Goal: Task Accomplishment & Management: Manage account settings

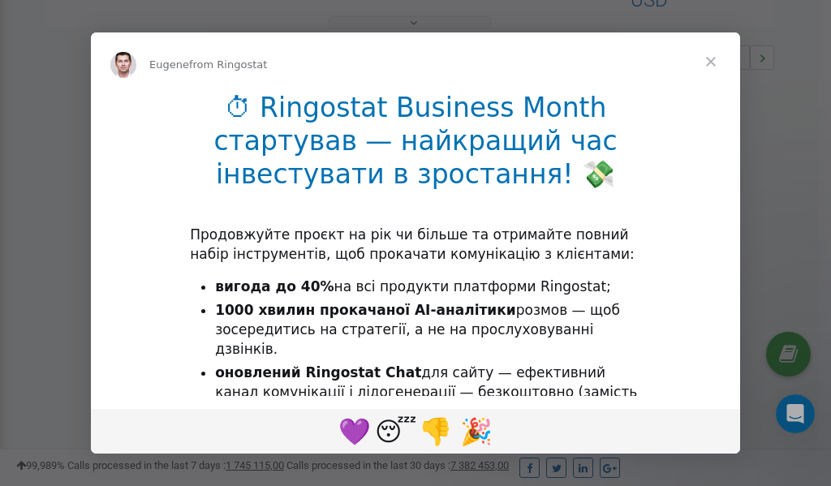
click at [713, 63] on span "Close" at bounding box center [711, 61] width 58 height 58
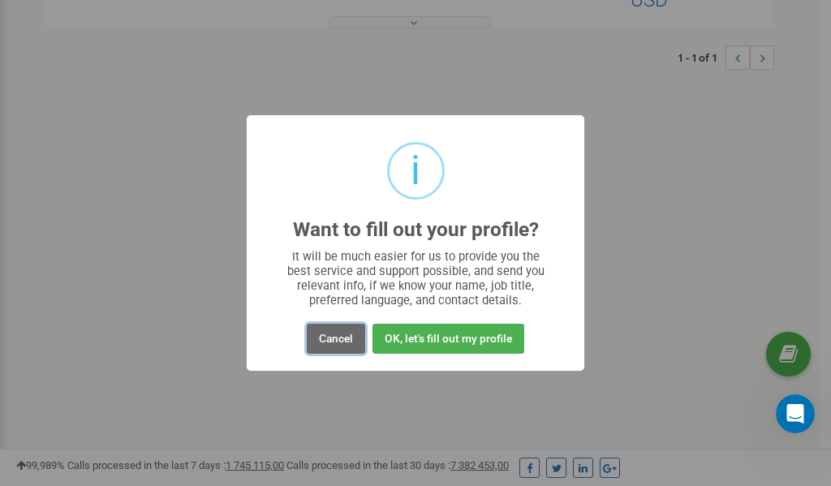
click at [335, 339] on button "Cancel" at bounding box center [336, 339] width 58 height 30
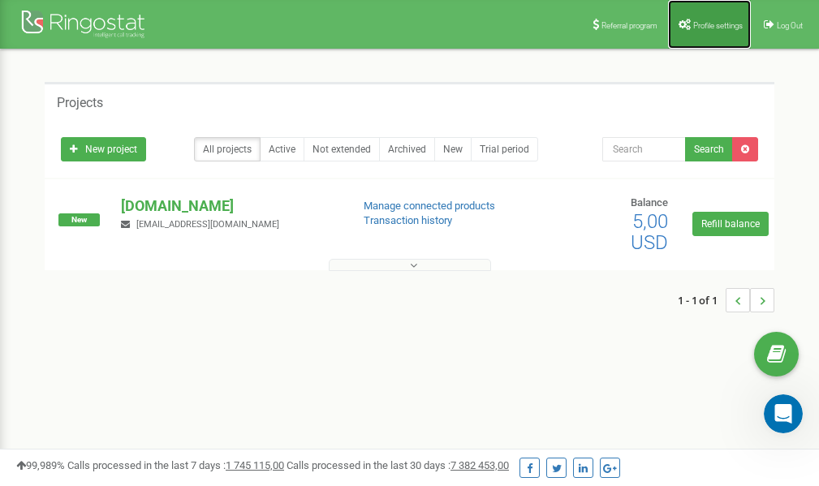
click at [700, 18] on link "Profile settings" at bounding box center [709, 24] width 83 height 49
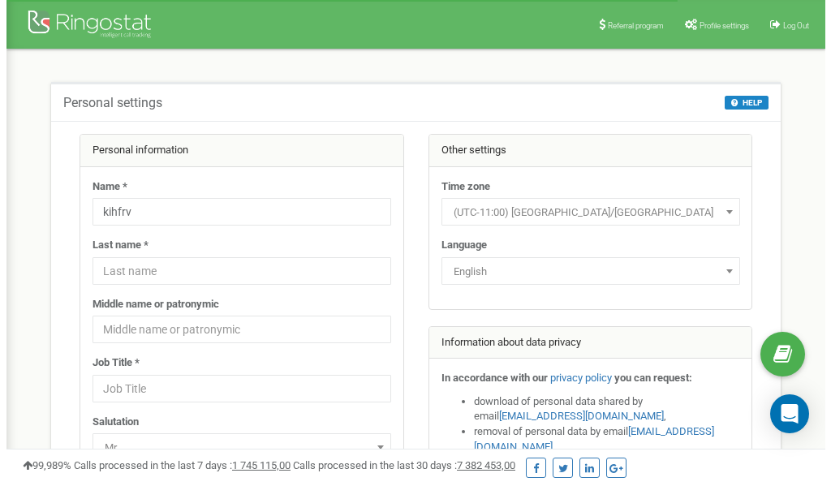
scroll to position [81, 0]
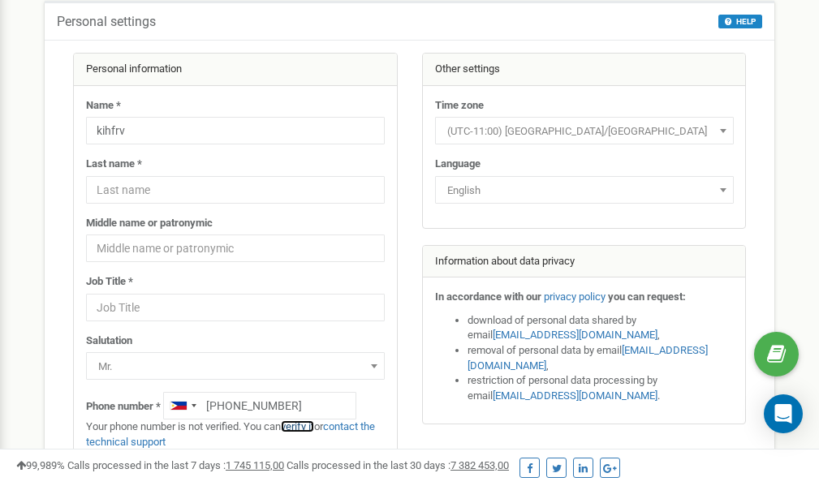
click at [300, 427] on link "verify it" at bounding box center [297, 427] width 33 height 12
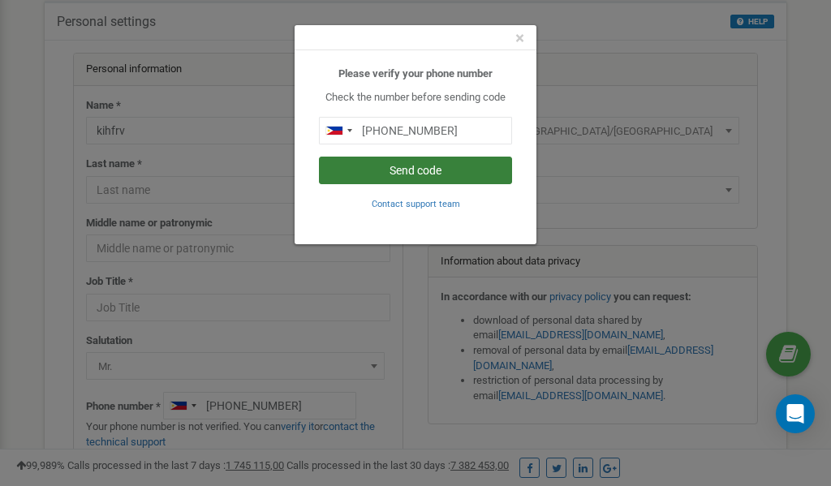
click at [422, 174] on button "Send code" at bounding box center [415, 171] width 193 height 28
